Goal: Task Accomplishment & Management: Use online tool/utility

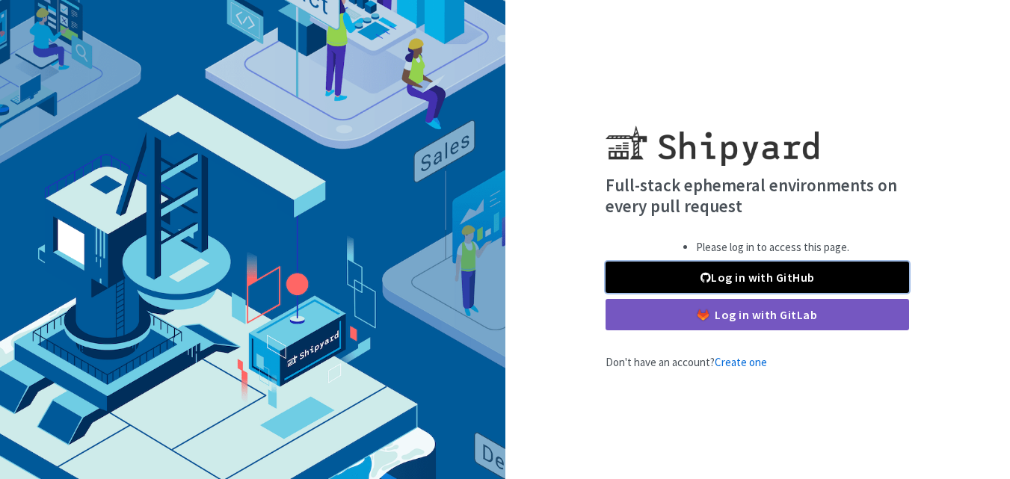
click at [736, 277] on link "Log in with GitHub" at bounding box center [758, 277] width 304 height 31
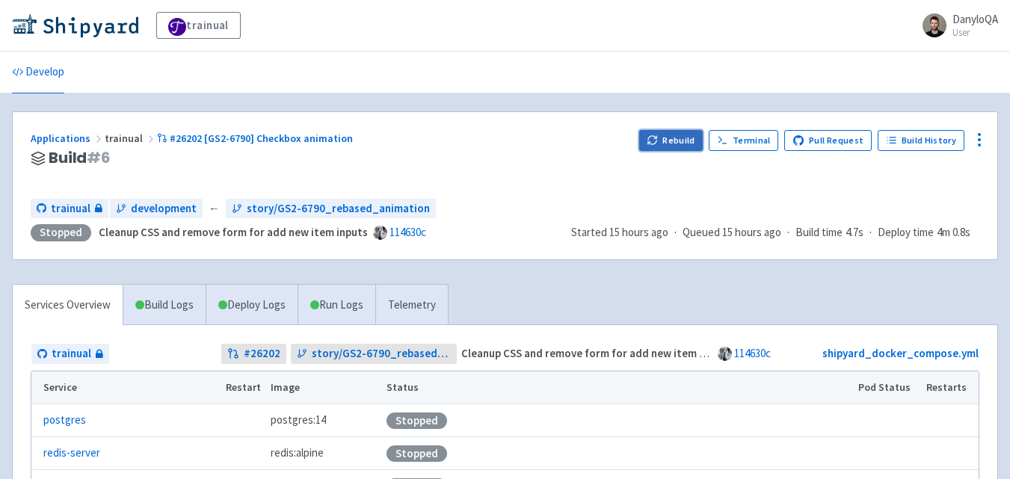
click at [683, 140] on button "Rebuild" at bounding box center [671, 140] width 64 height 21
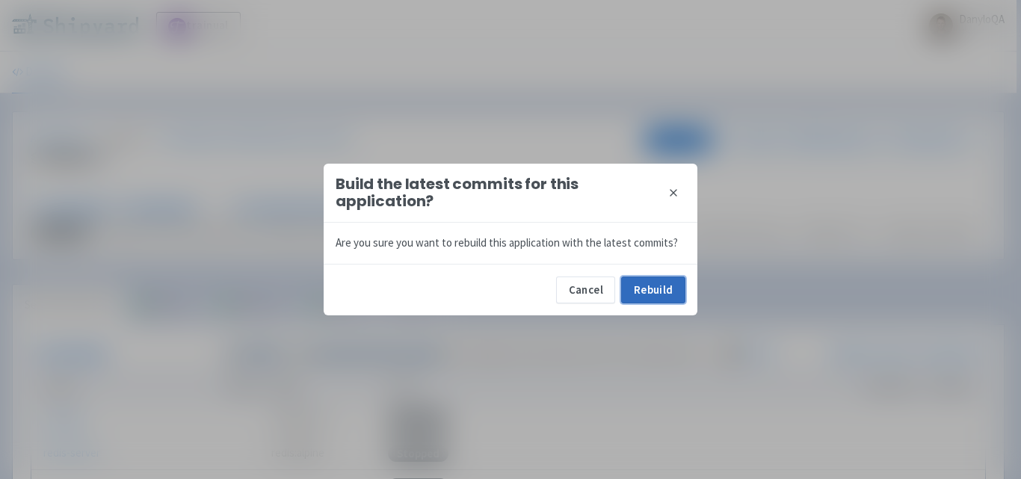
click at [637, 281] on button "Rebuild" at bounding box center [653, 290] width 64 height 27
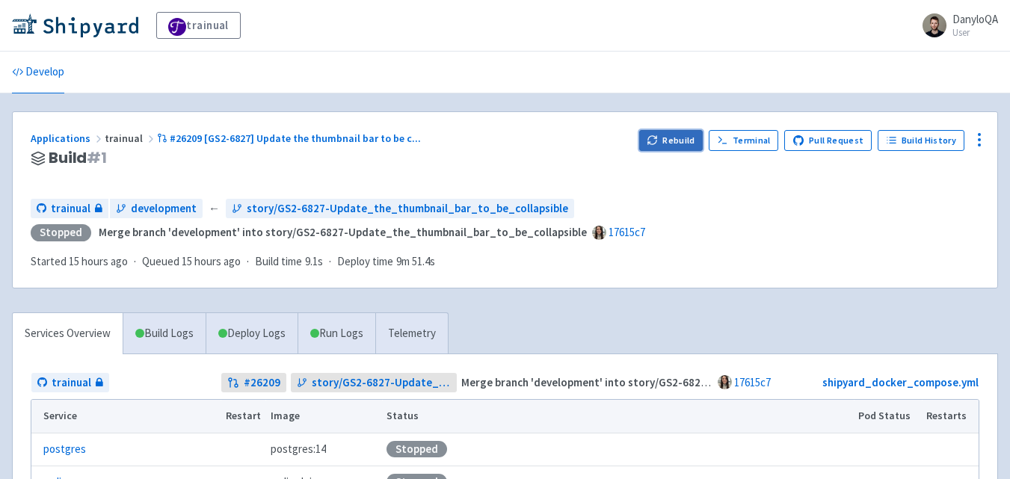
click at [657, 135] on icon "button" at bounding box center [652, 140] width 11 height 11
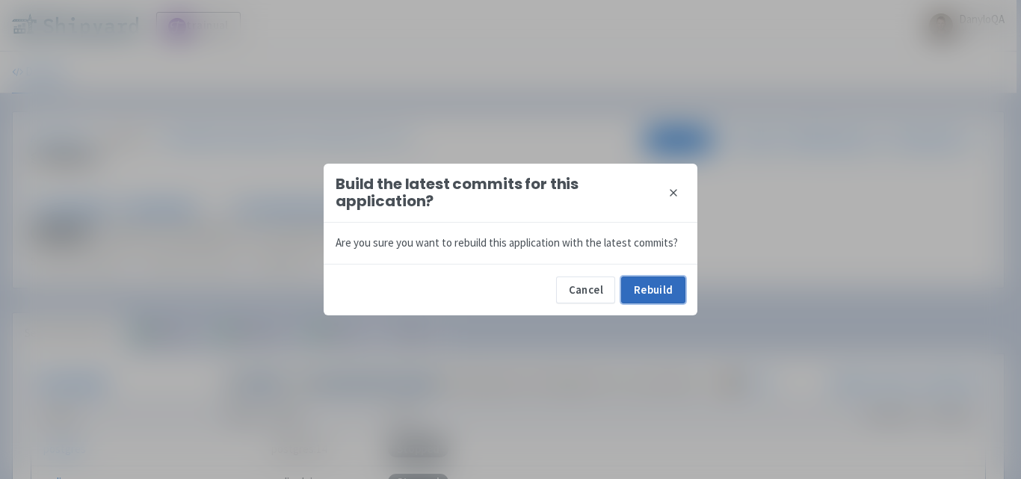
click at [647, 285] on button "Rebuild" at bounding box center [653, 290] width 64 height 27
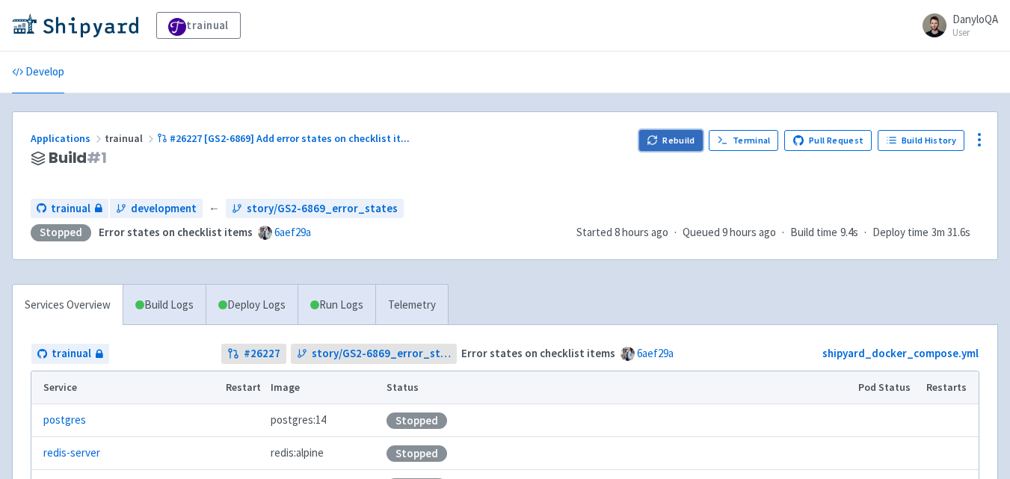
click at [657, 138] on icon "button" at bounding box center [652, 138] width 8 height 4
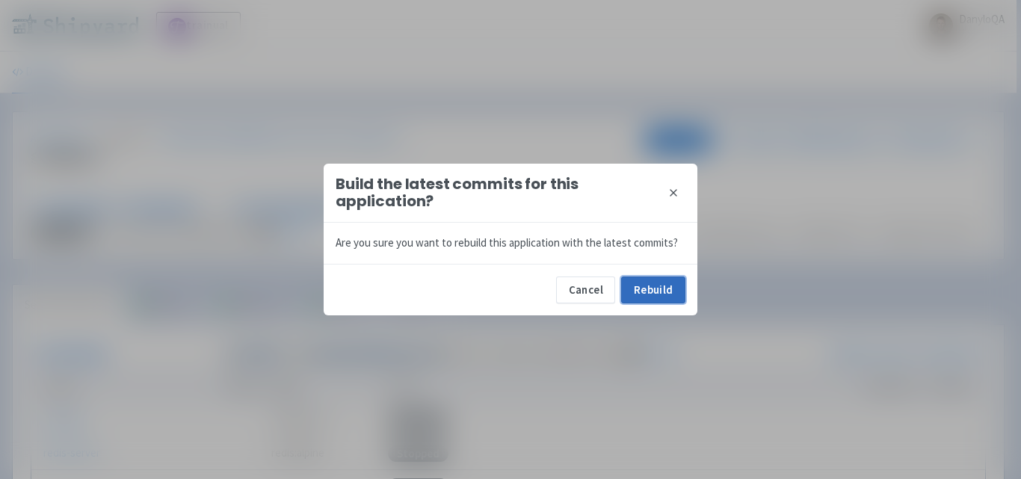
click at [662, 287] on button "Rebuild" at bounding box center [653, 290] width 64 height 27
